Goal: Transaction & Acquisition: Purchase product/service

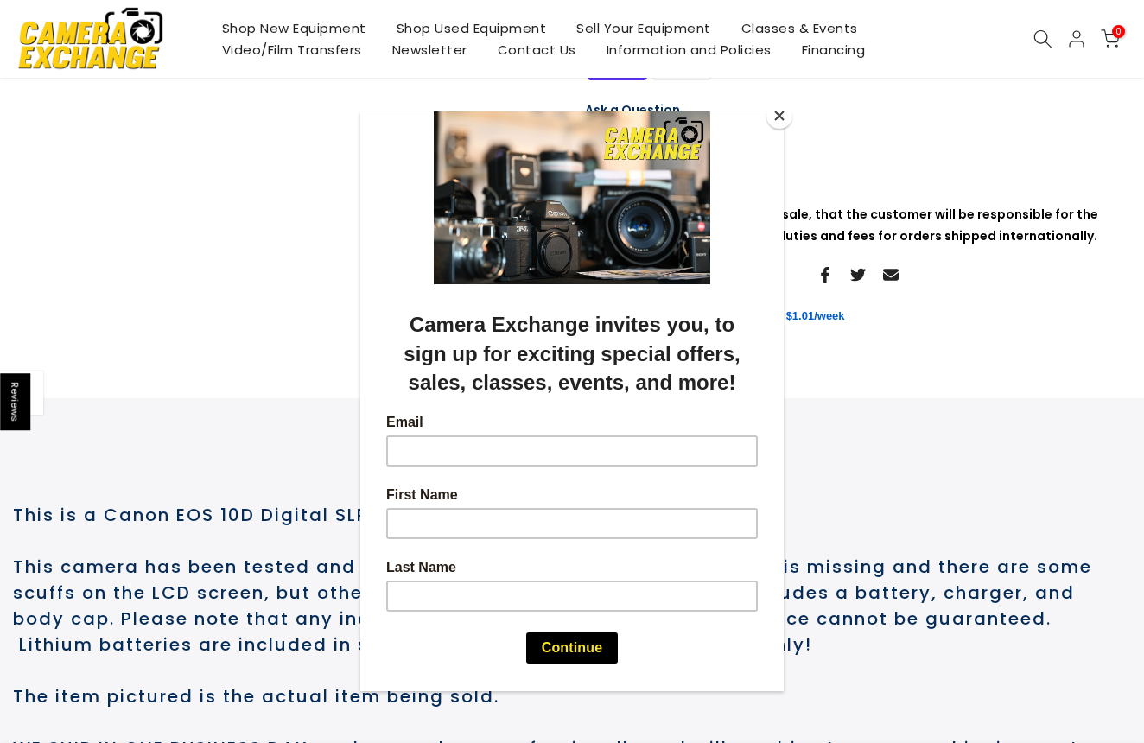
scroll to position [482, 0]
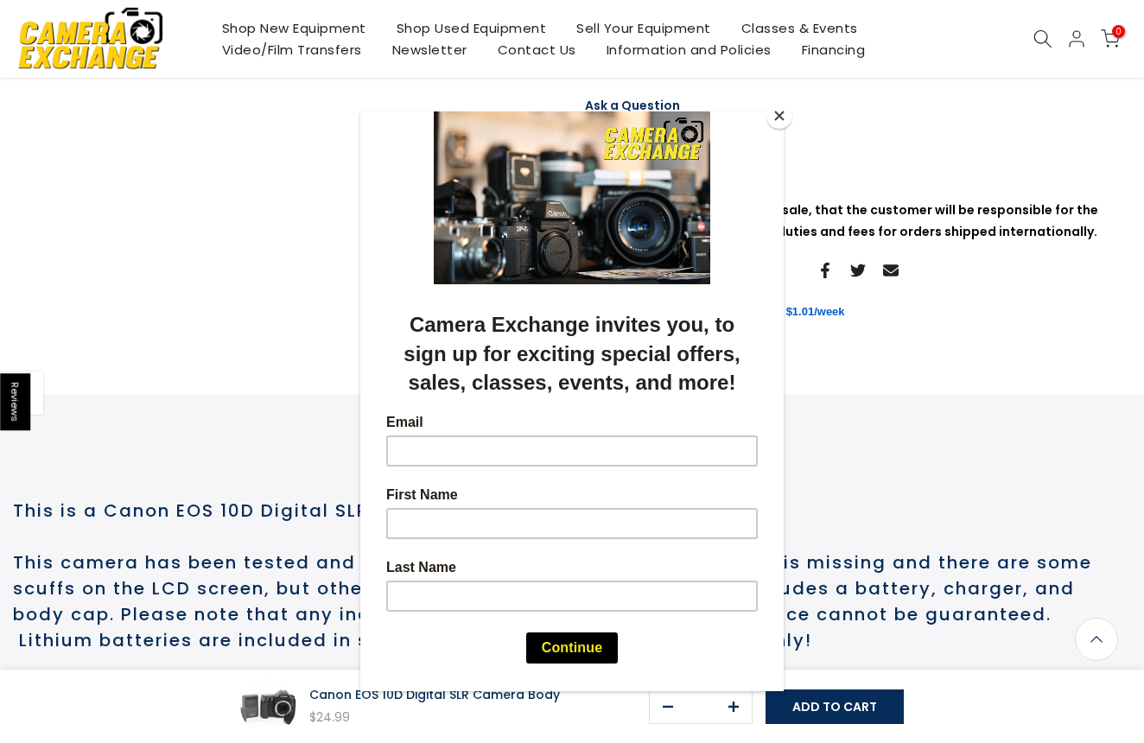
click at [779, 118] on button "Close" at bounding box center [779, 116] width 26 height 26
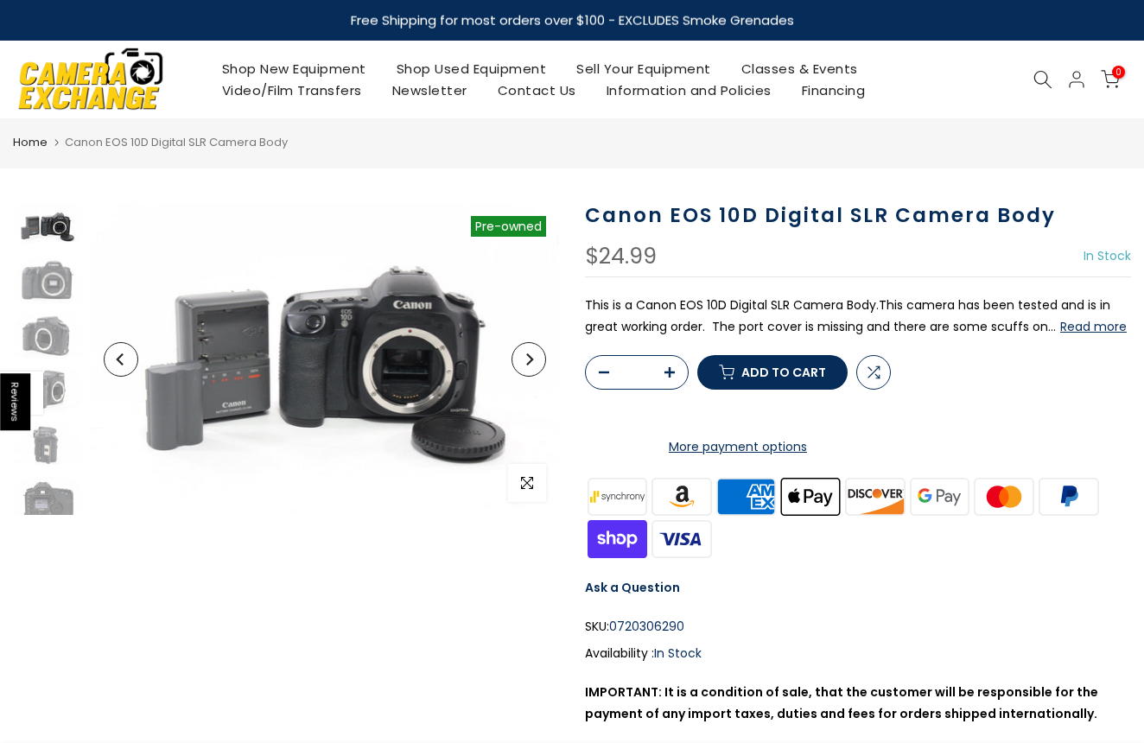
scroll to position [0, 0]
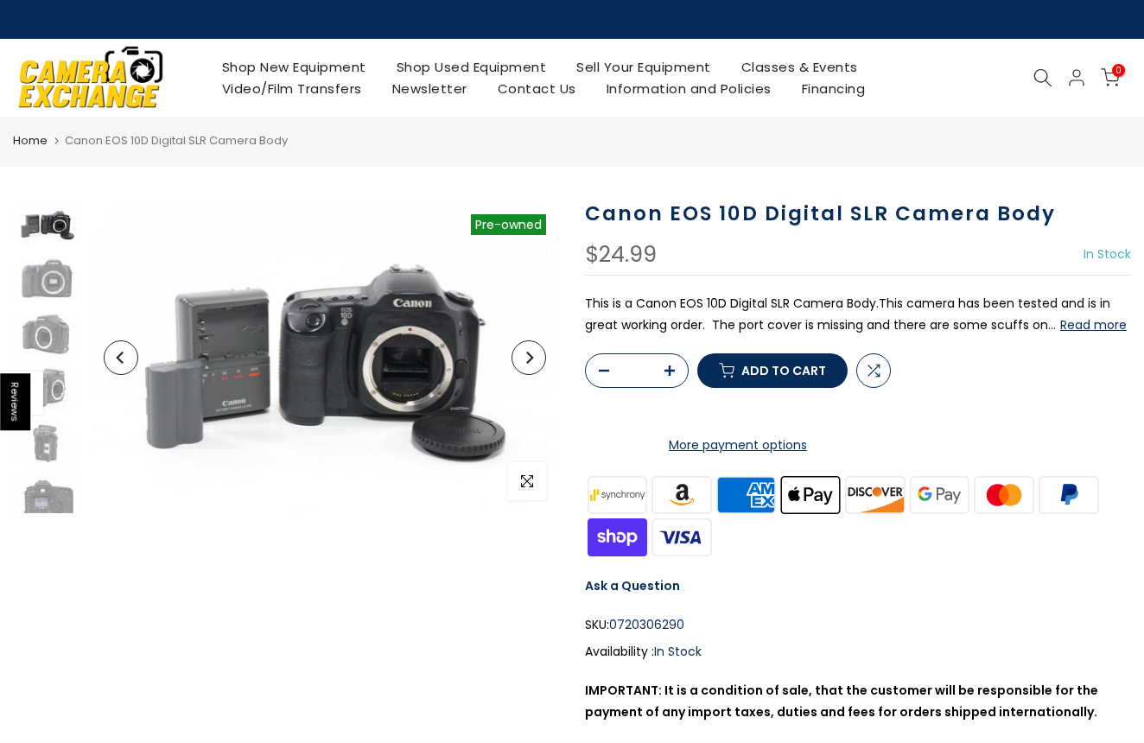
click at [462, 73] on link "Shop Used Equipment" at bounding box center [471, 67] width 181 height 22
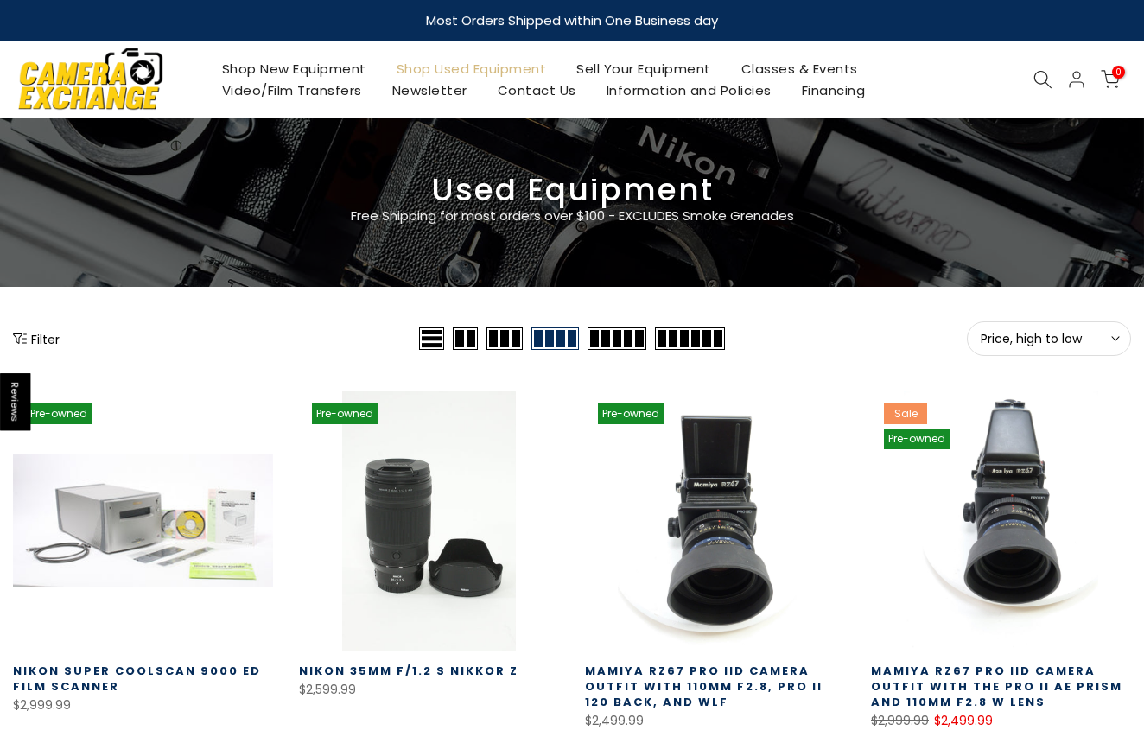
click at [1040, 77] on icon at bounding box center [1042, 79] width 19 height 19
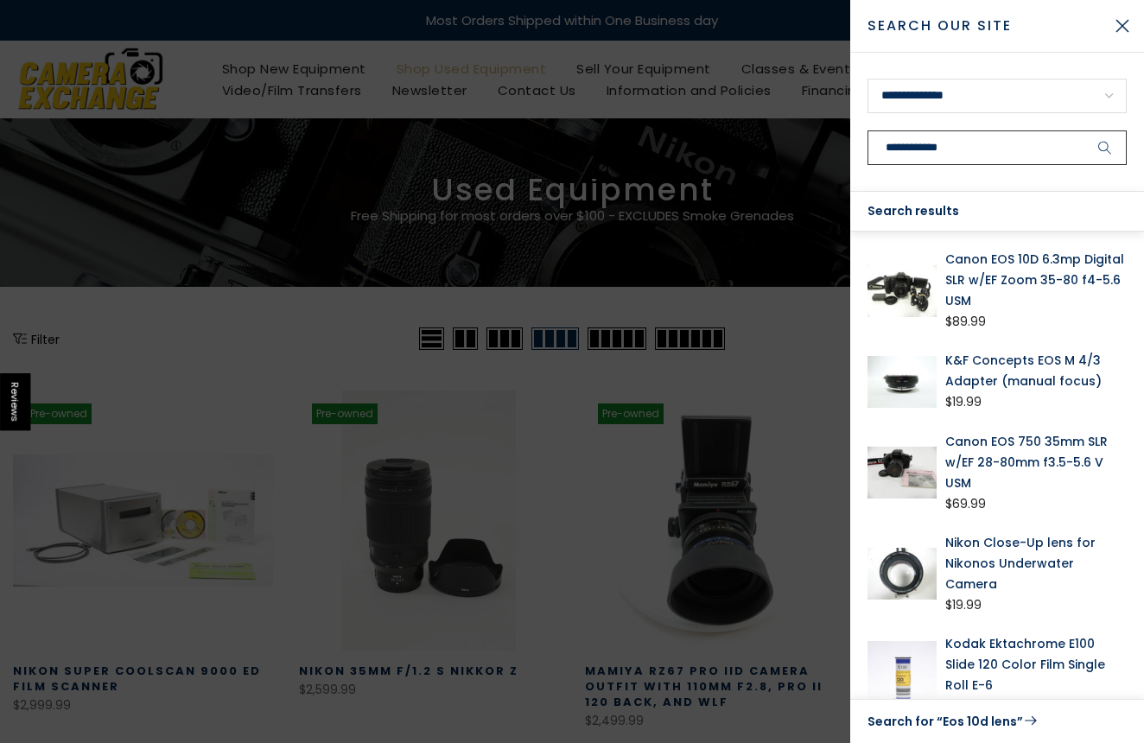
type input "**********"
click at [900, 275] on img at bounding box center [902, 291] width 69 height 84
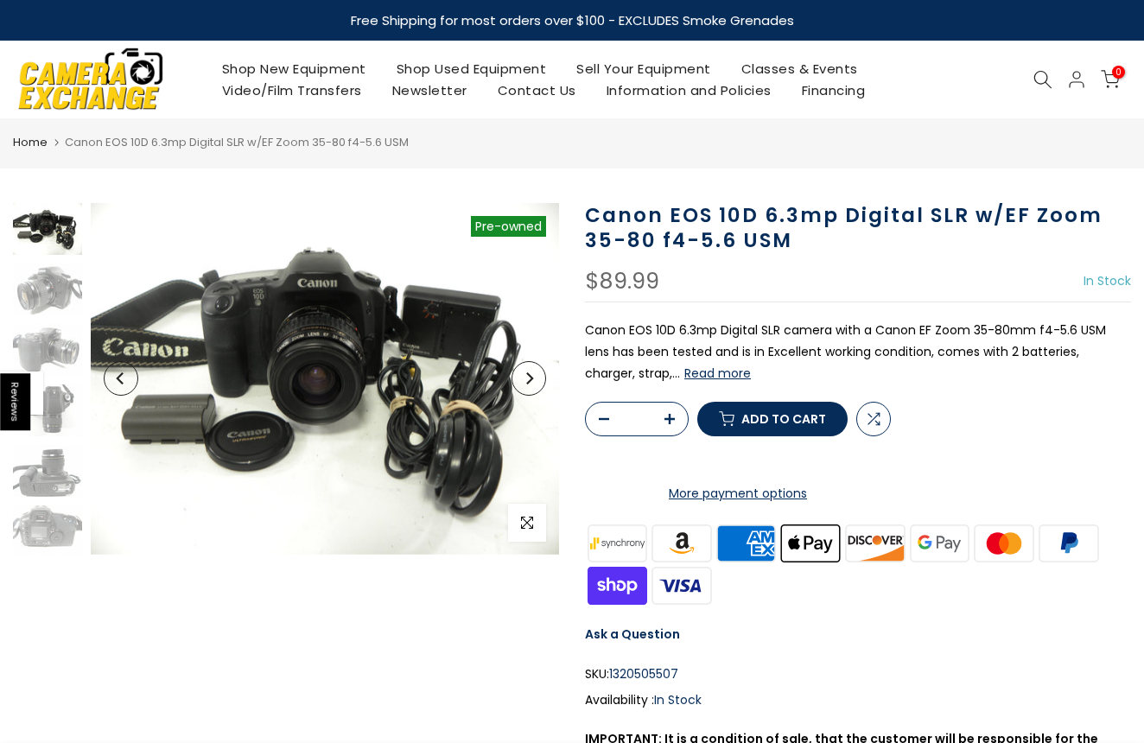
click at [457, 67] on link "Shop Used Equipment" at bounding box center [471, 69] width 181 height 22
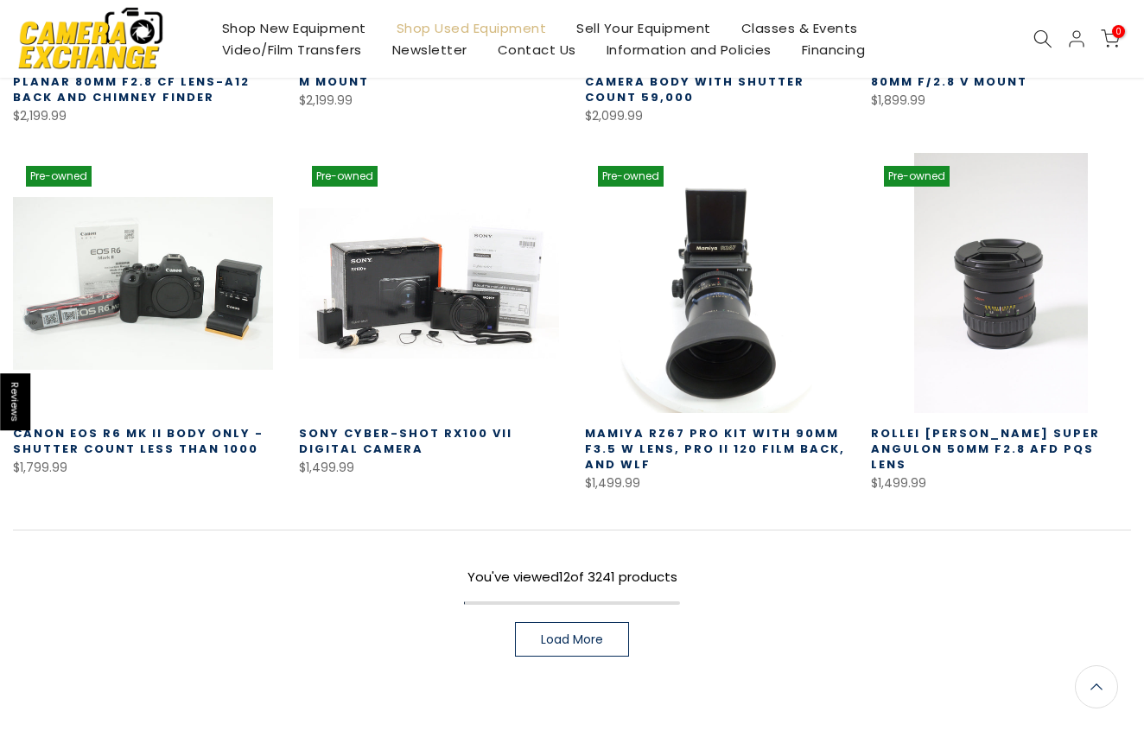
scroll to position [970, 0]
click at [552, 633] on span "Load More" at bounding box center [572, 639] width 62 height 12
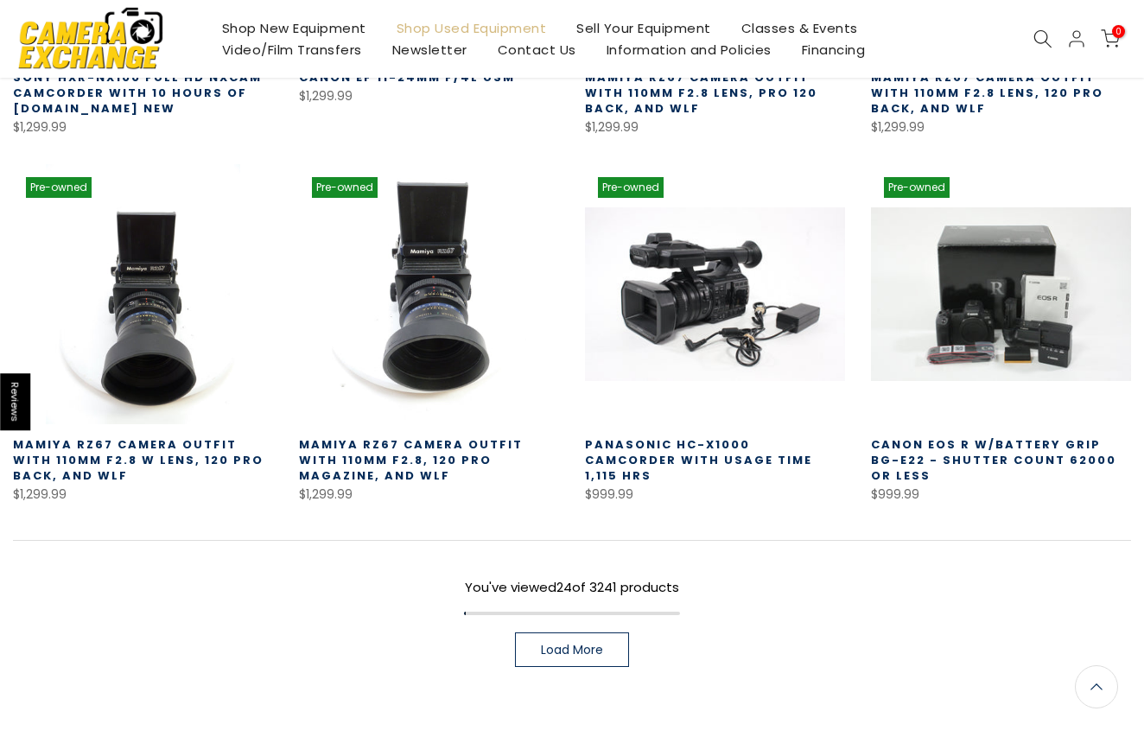
scroll to position [2065, 0]
